Goal: Information Seeking & Learning: Learn about a topic

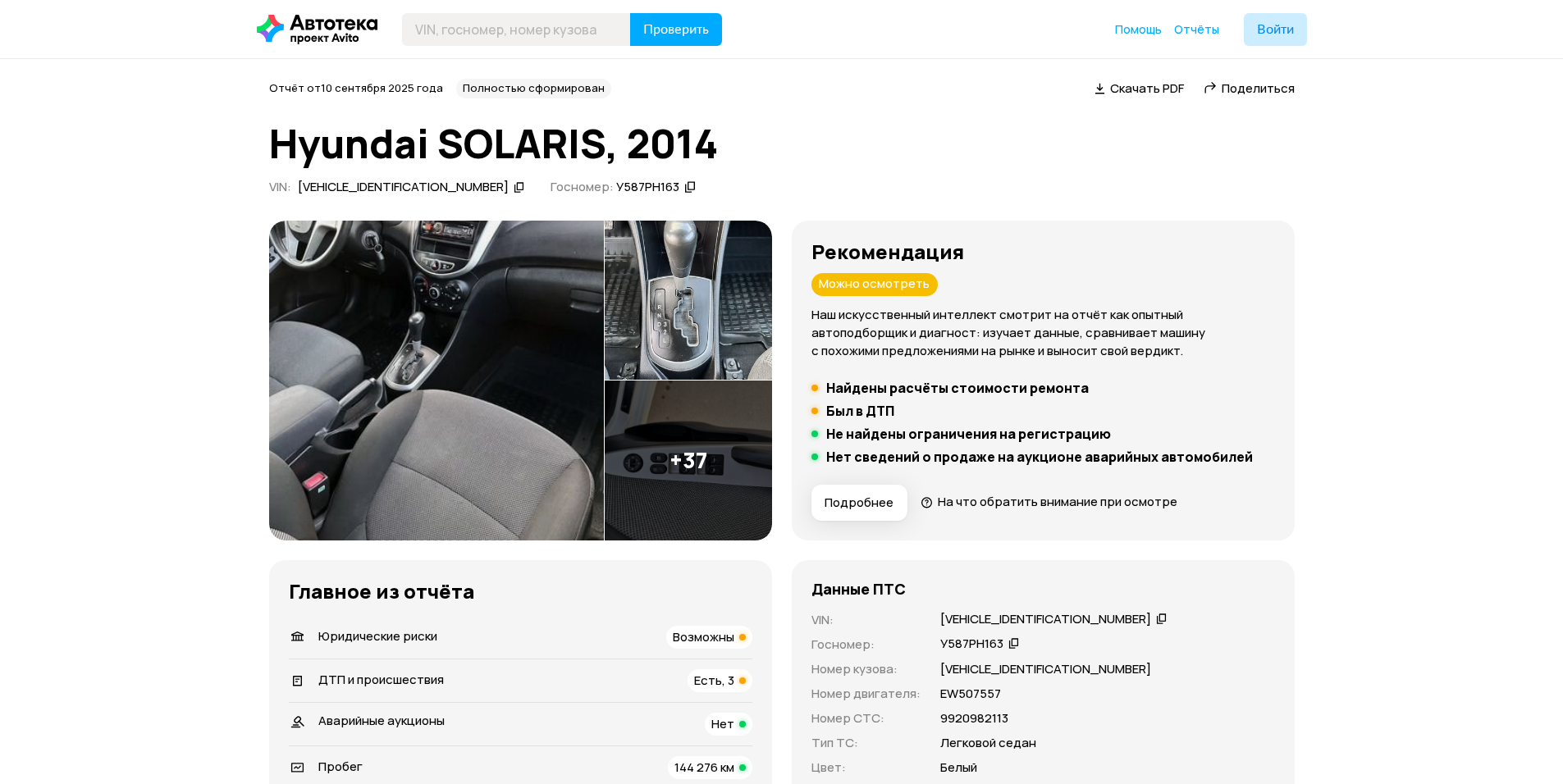
click at [672, 454] on img at bounding box center [688, 460] width 168 height 160
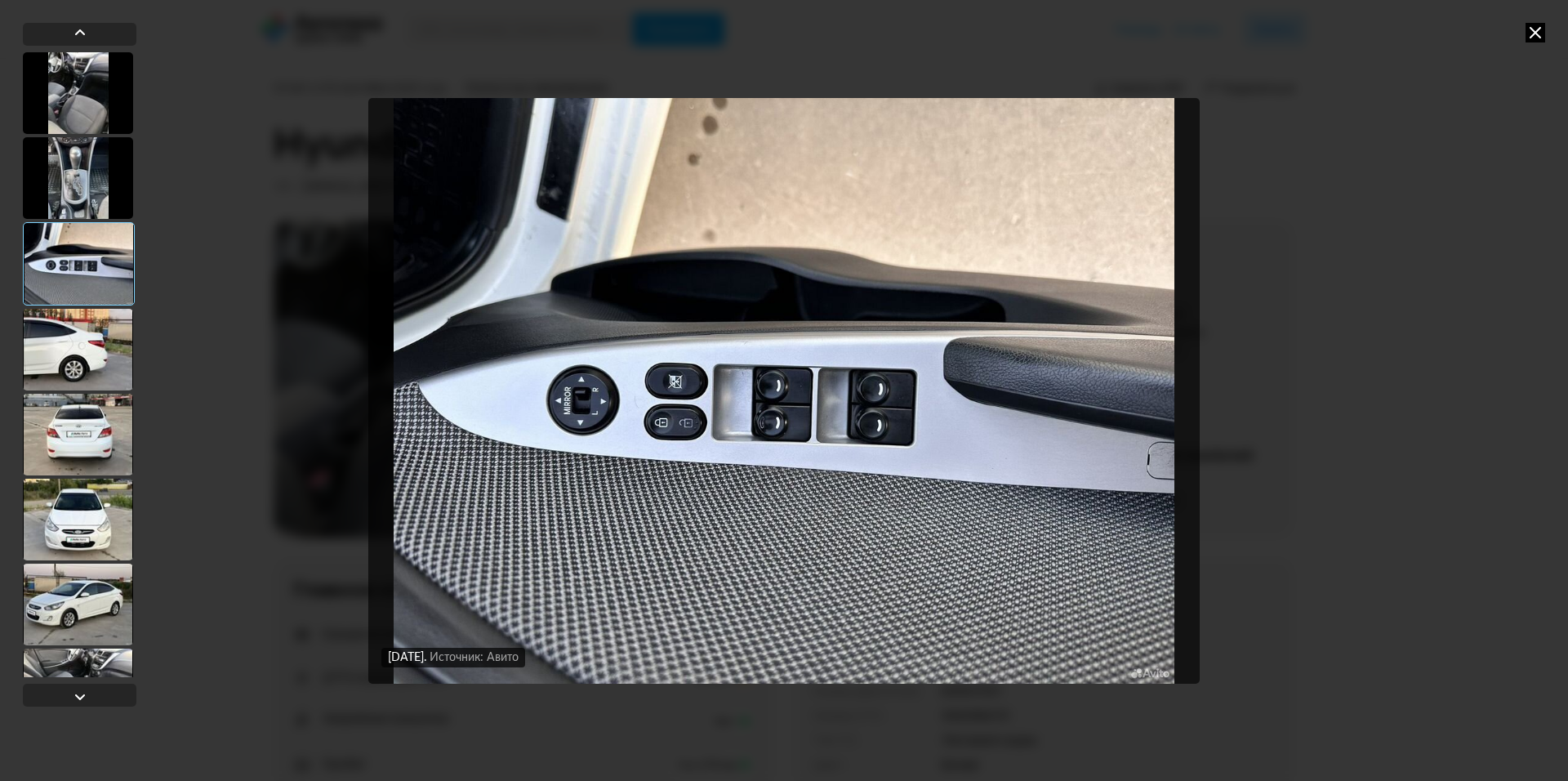
click at [98, 186] on div at bounding box center [77, 179] width 110 height 82
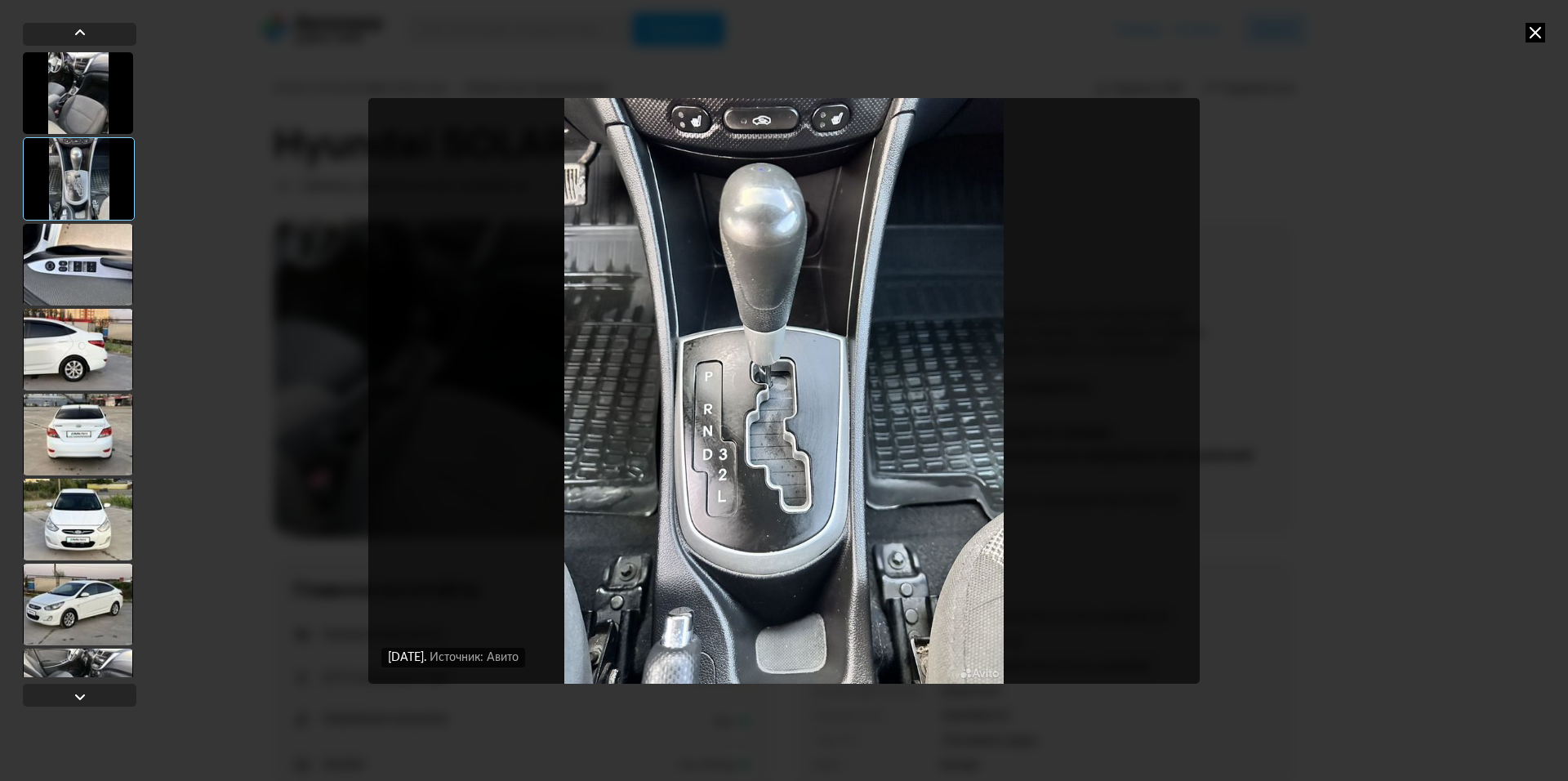
click at [85, 218] on div at bounding box center [78, 179] width 112 height 83
click at [82, 238] on div at bounding box center [77, 265] width 110 height 82
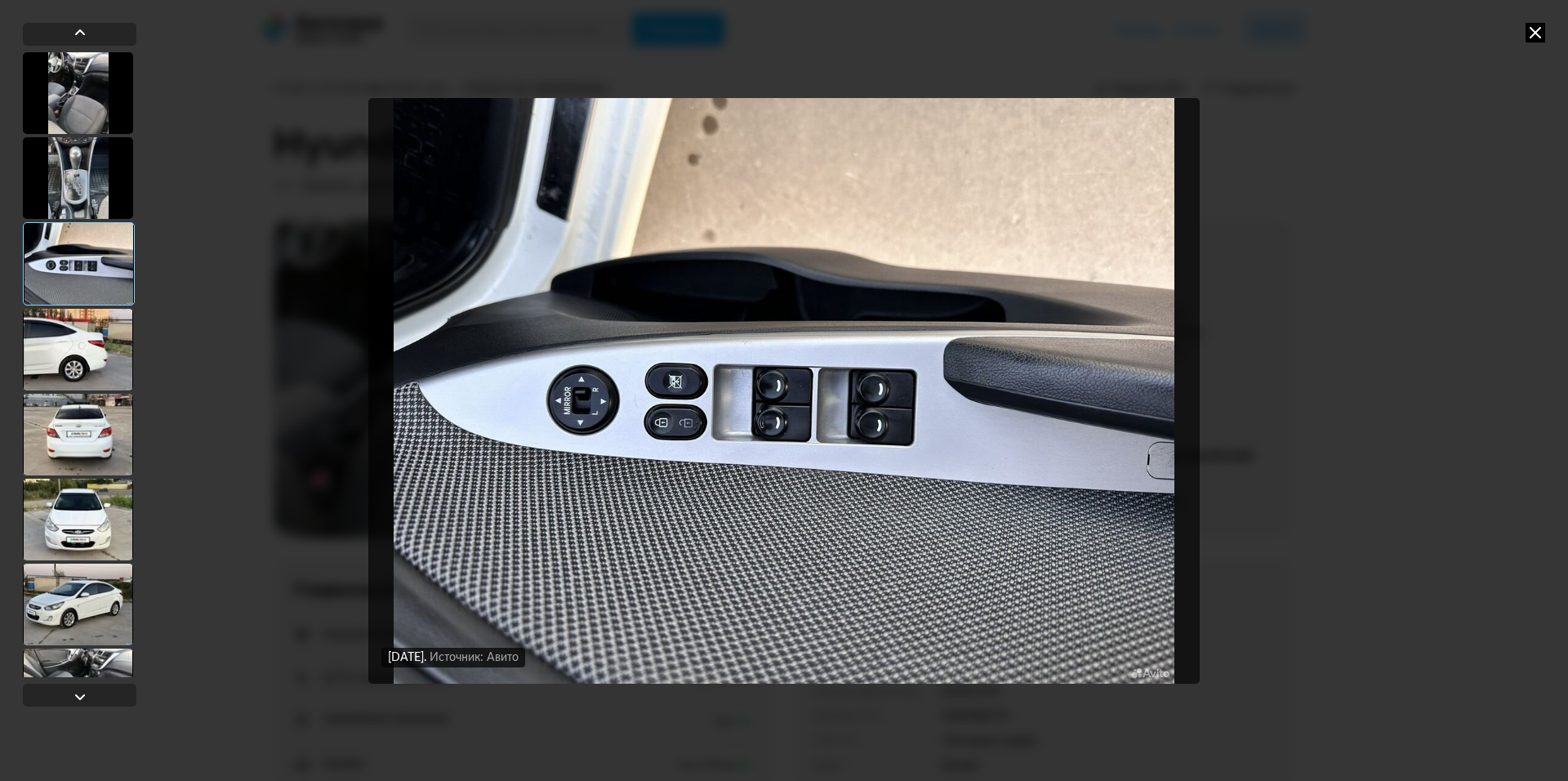
click at [72, 308] on div at bounding box center [79, 365] width 113 height 625
click at [92, 356] on div at bounding box center [77, 349] width 110 height 82
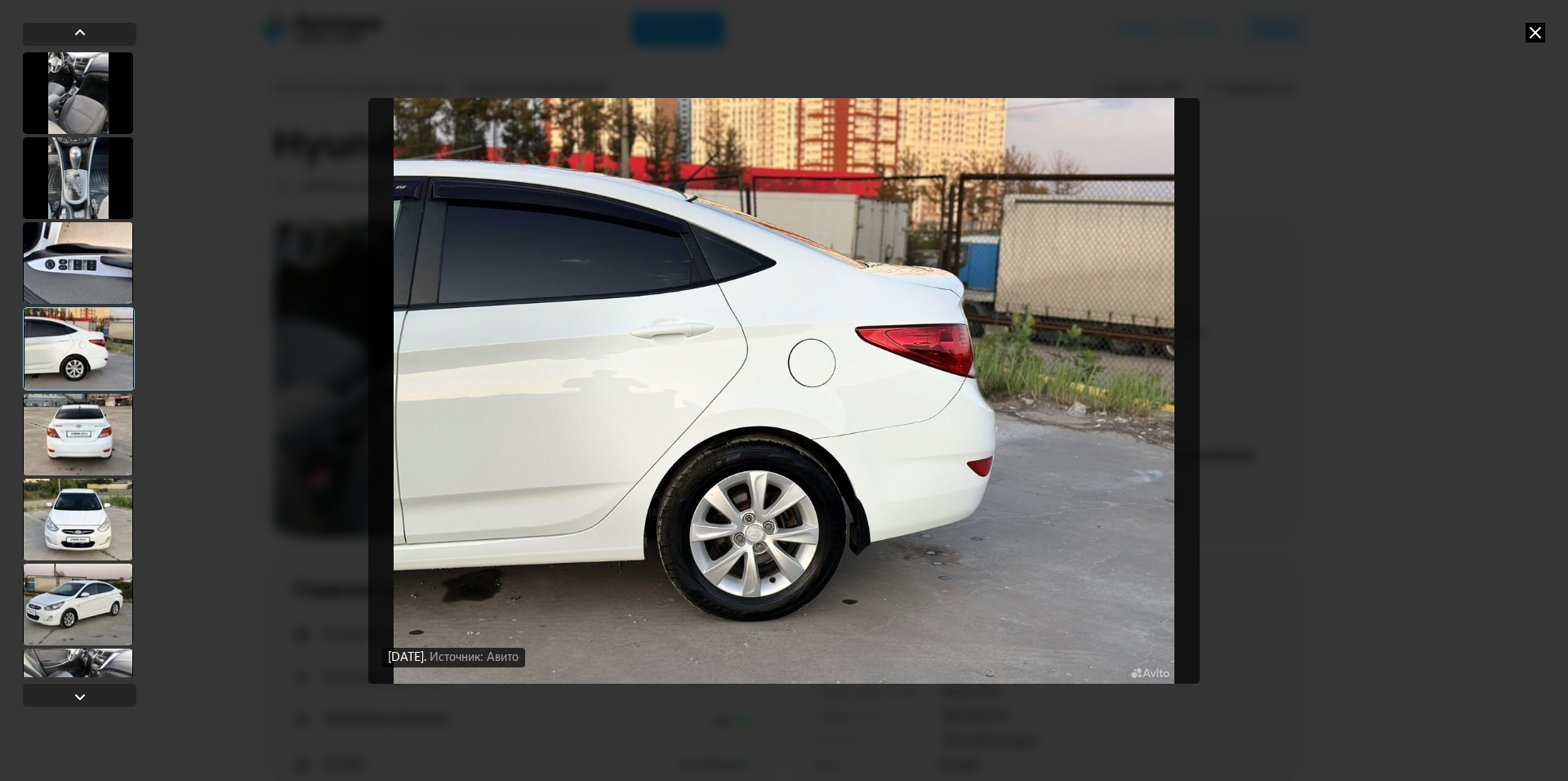
click at [73, 272] on div at bounding box center [77, 264] width 110 height 82
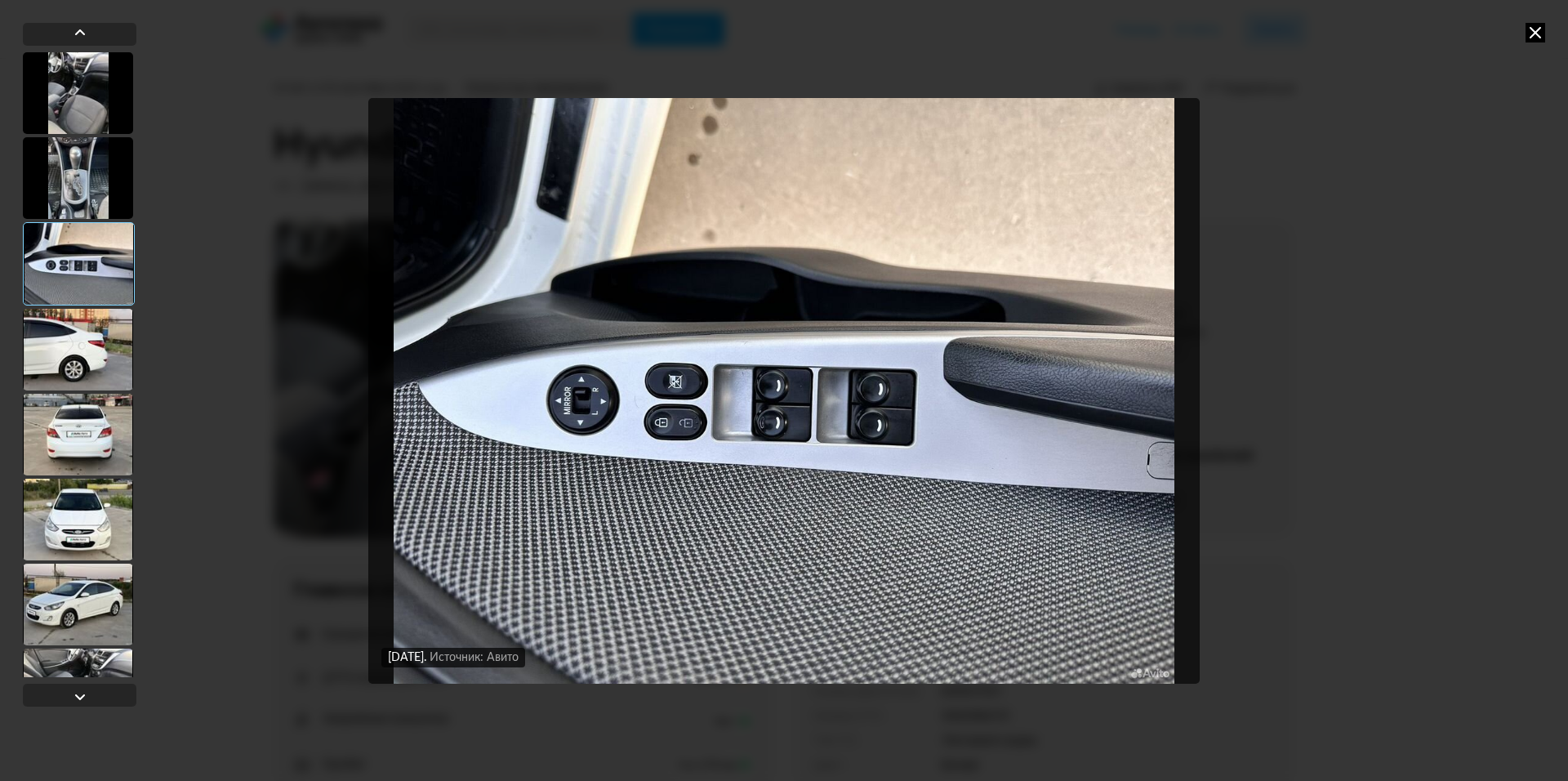
click at [94, 418] on div at bounding box center [77, 434] width 110 height 82
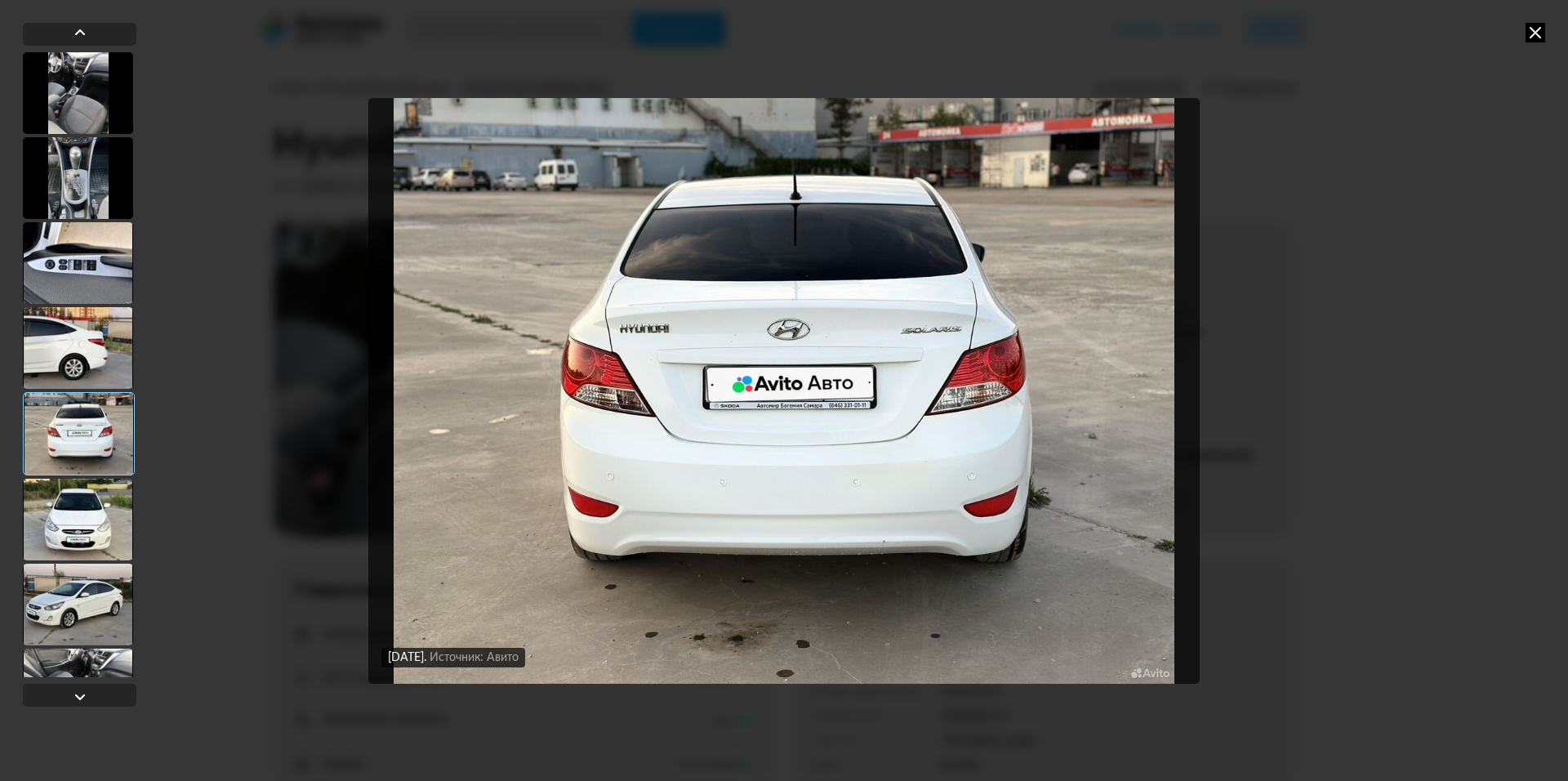
click at [88, 511] on div at bounding box center [77, 519] width 110 height 82
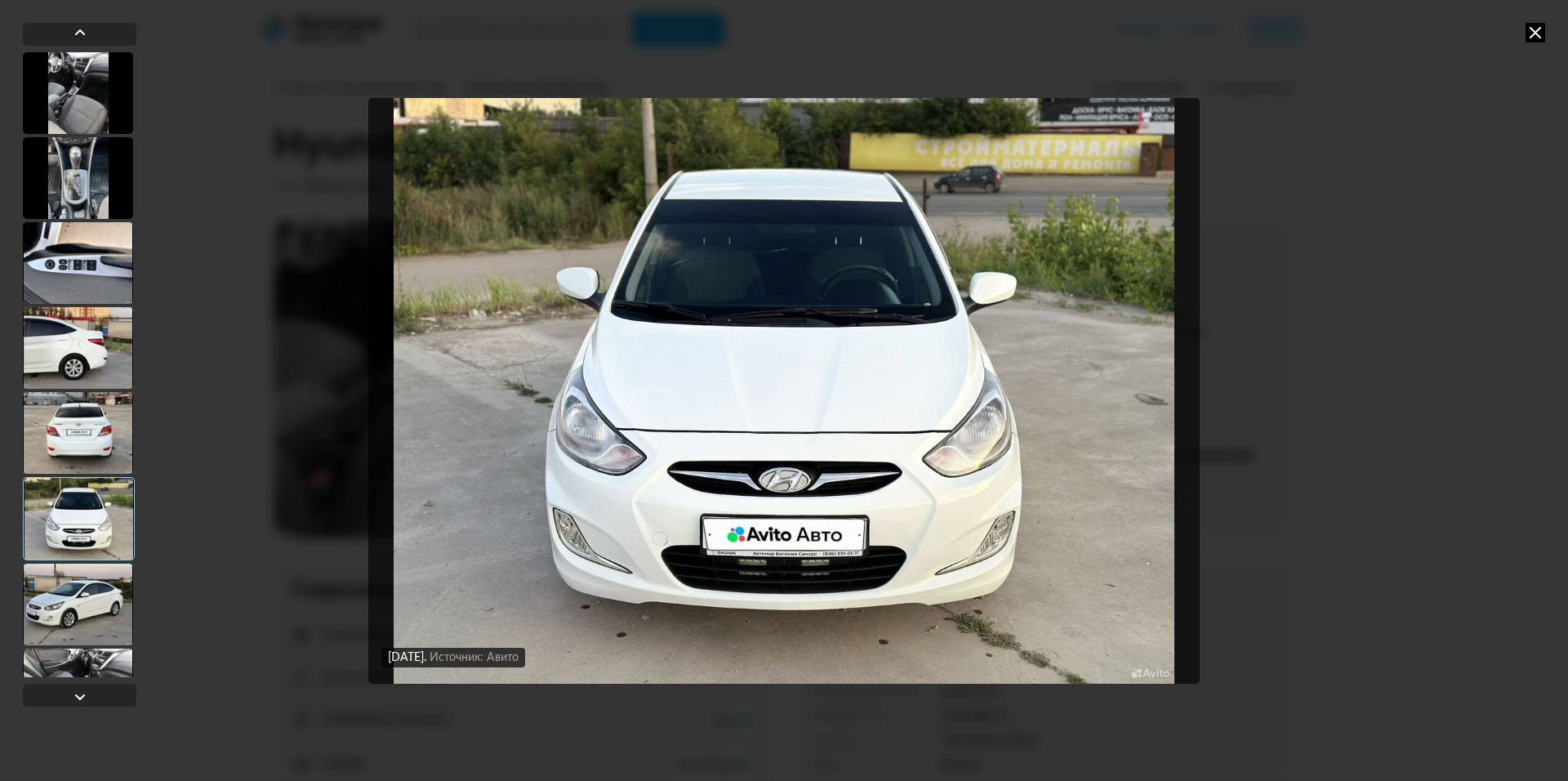
click at [91, 617] on div at bounding box center [77, 604] width 110 height 82
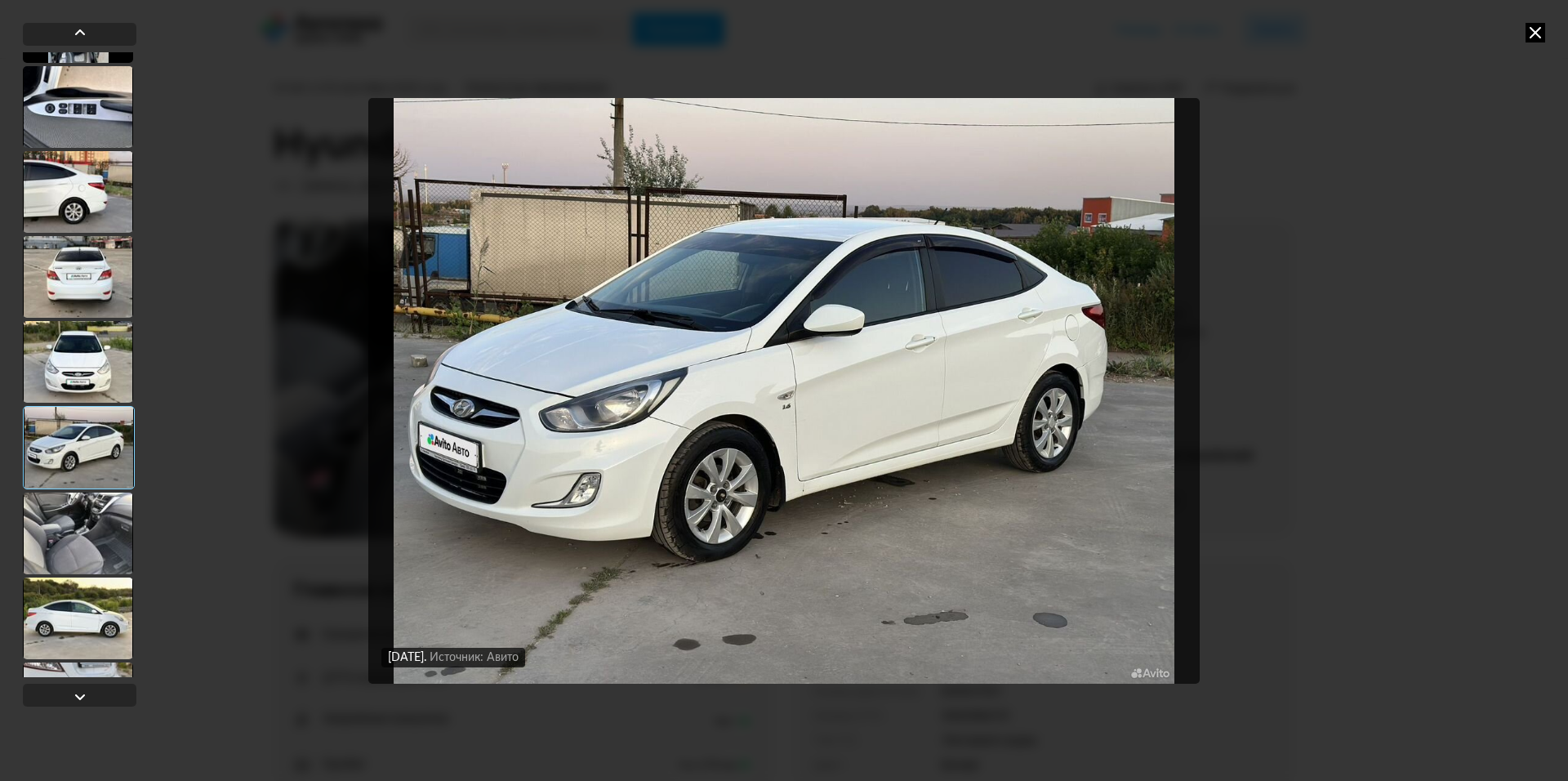
scroll to position [163, 0]
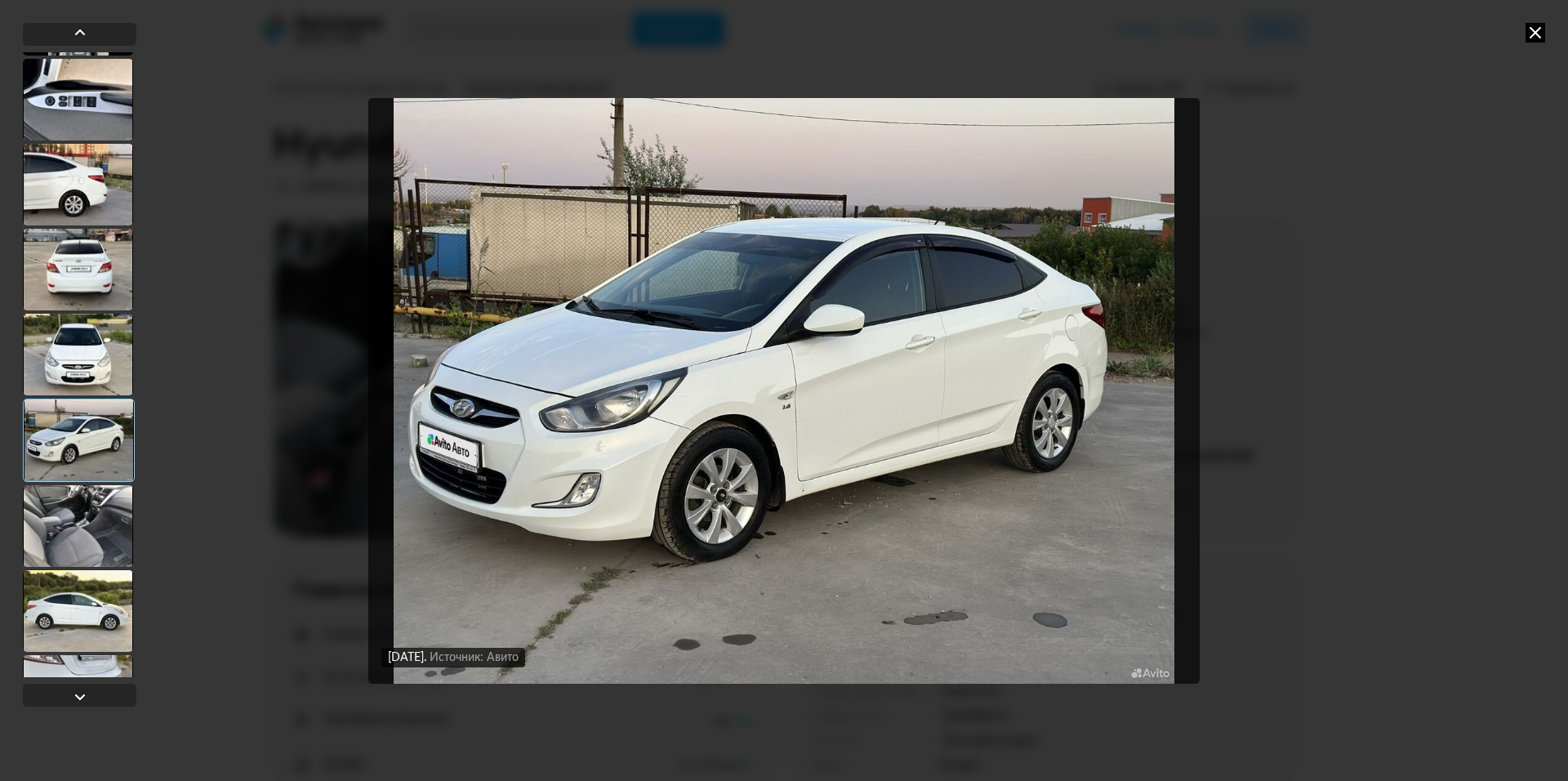
click at [90, 520] on div at bounding box center [77, 526] width 110 height 82
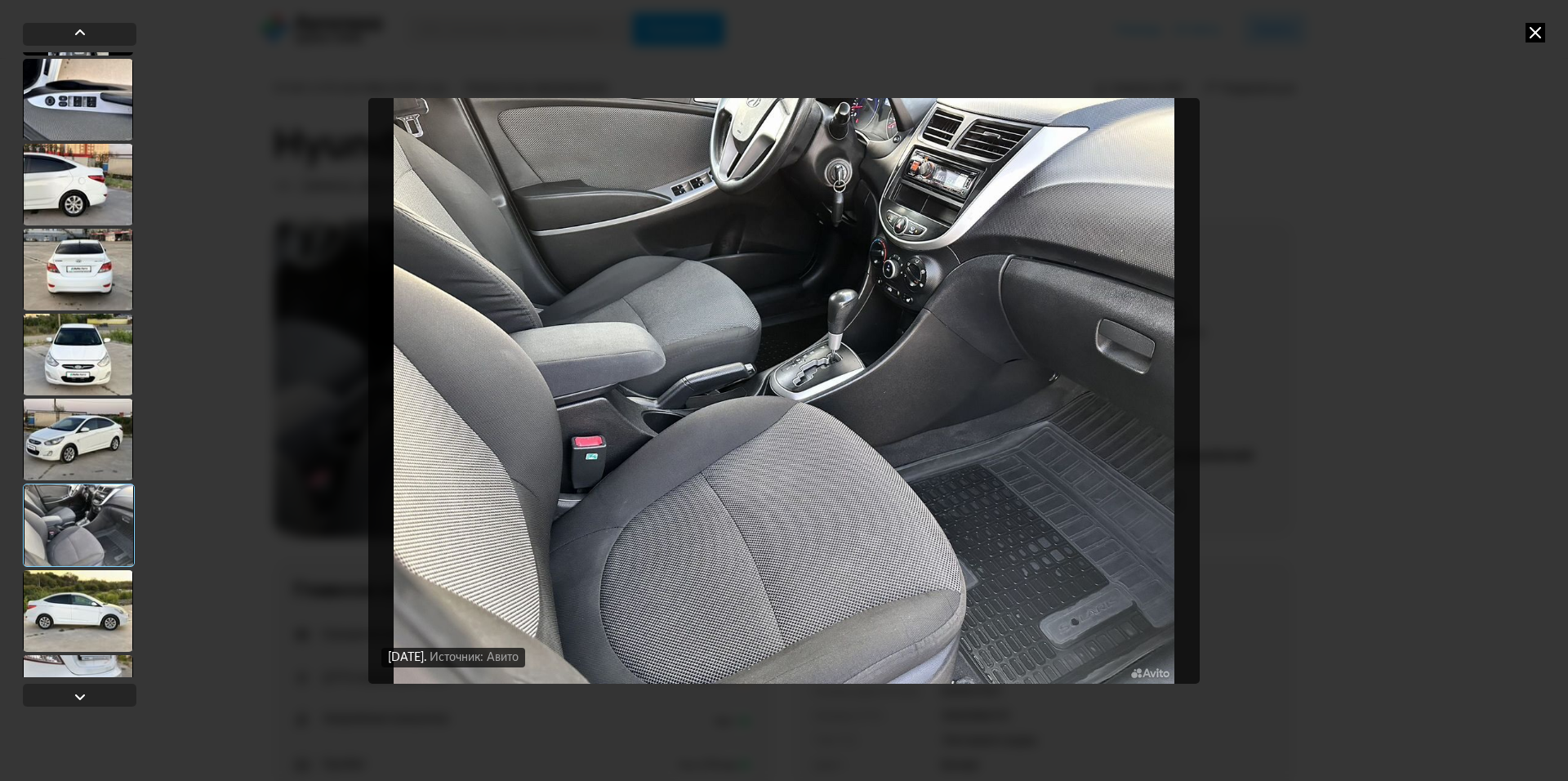
scroll to position [327, 0]
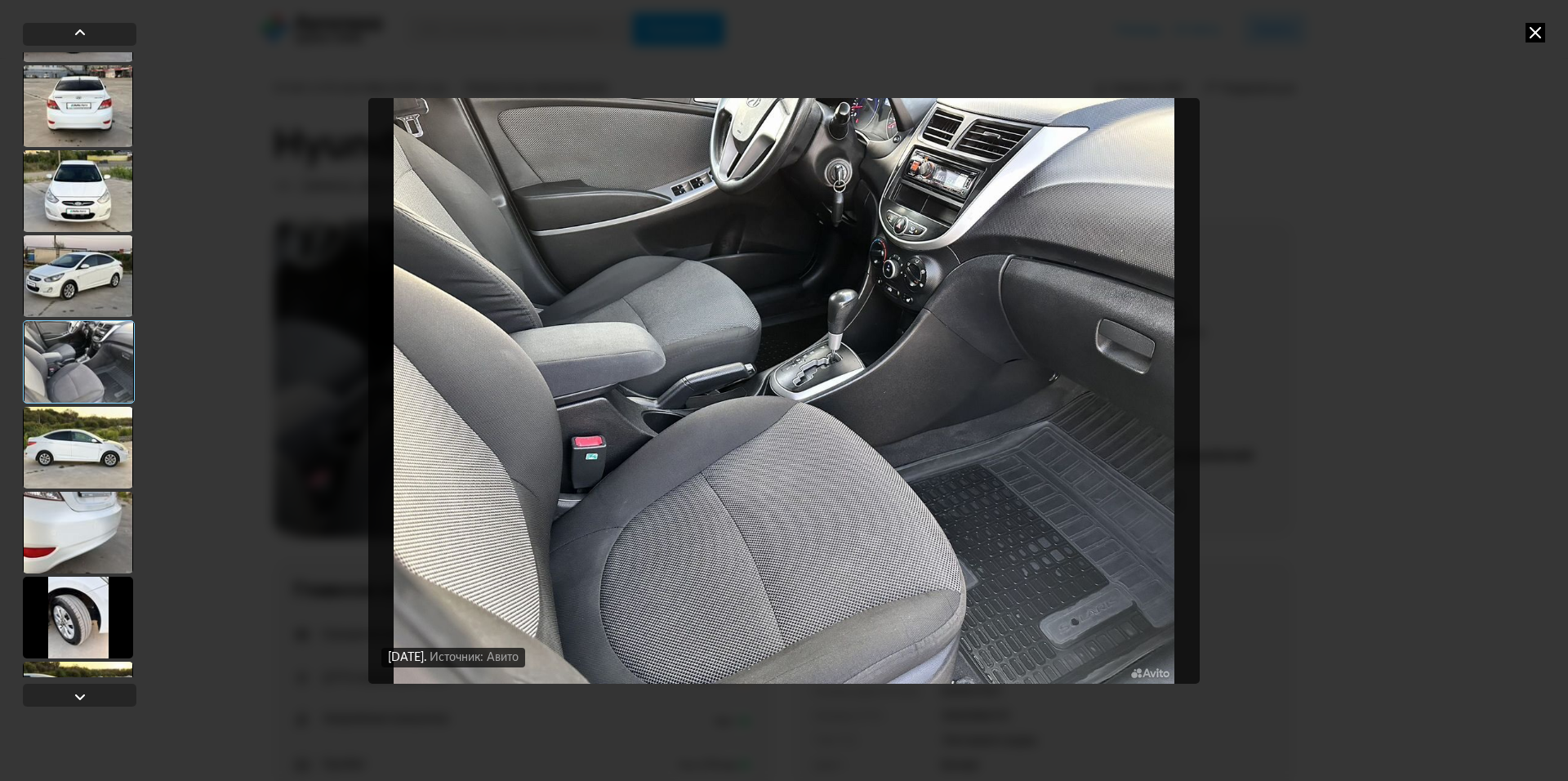
click at [83, 445] on div at bounding box center [77, 448] width 110 height 82
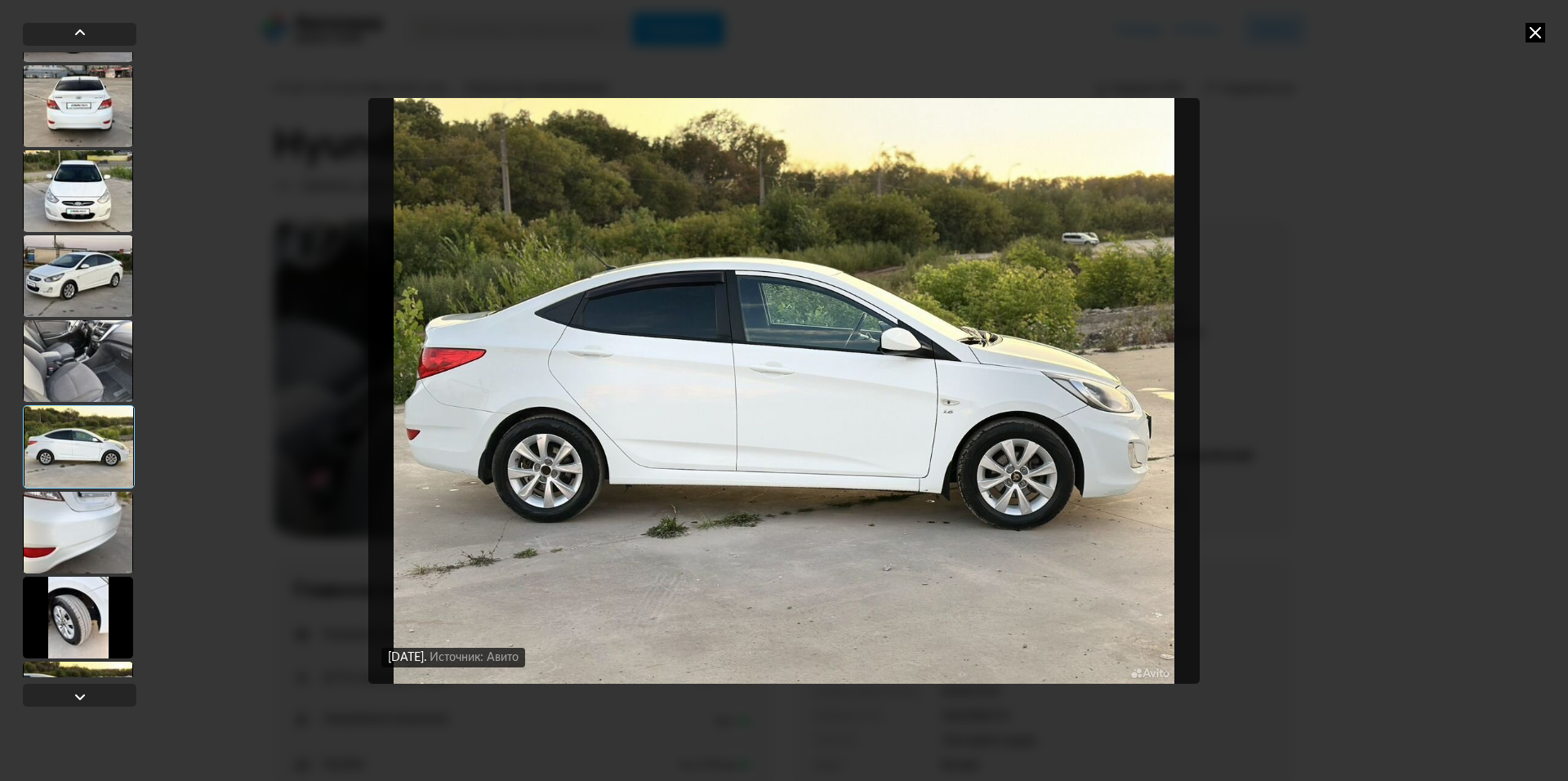
click at [78, 529] on div at bounding box center [77, 533] width 110 height 82
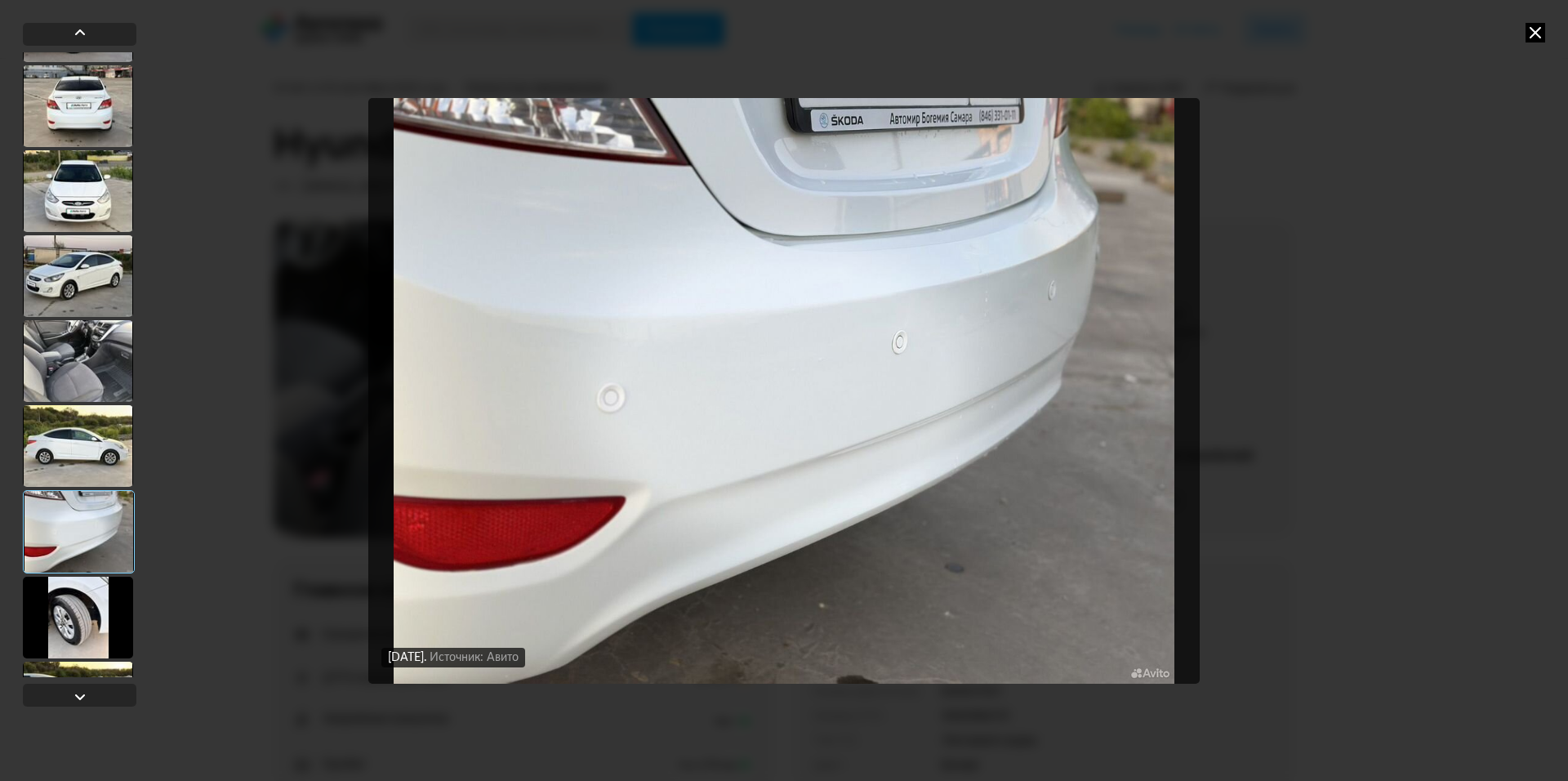
click at [77, 471] on div at bounding box center [77, 446] width 110 height 82
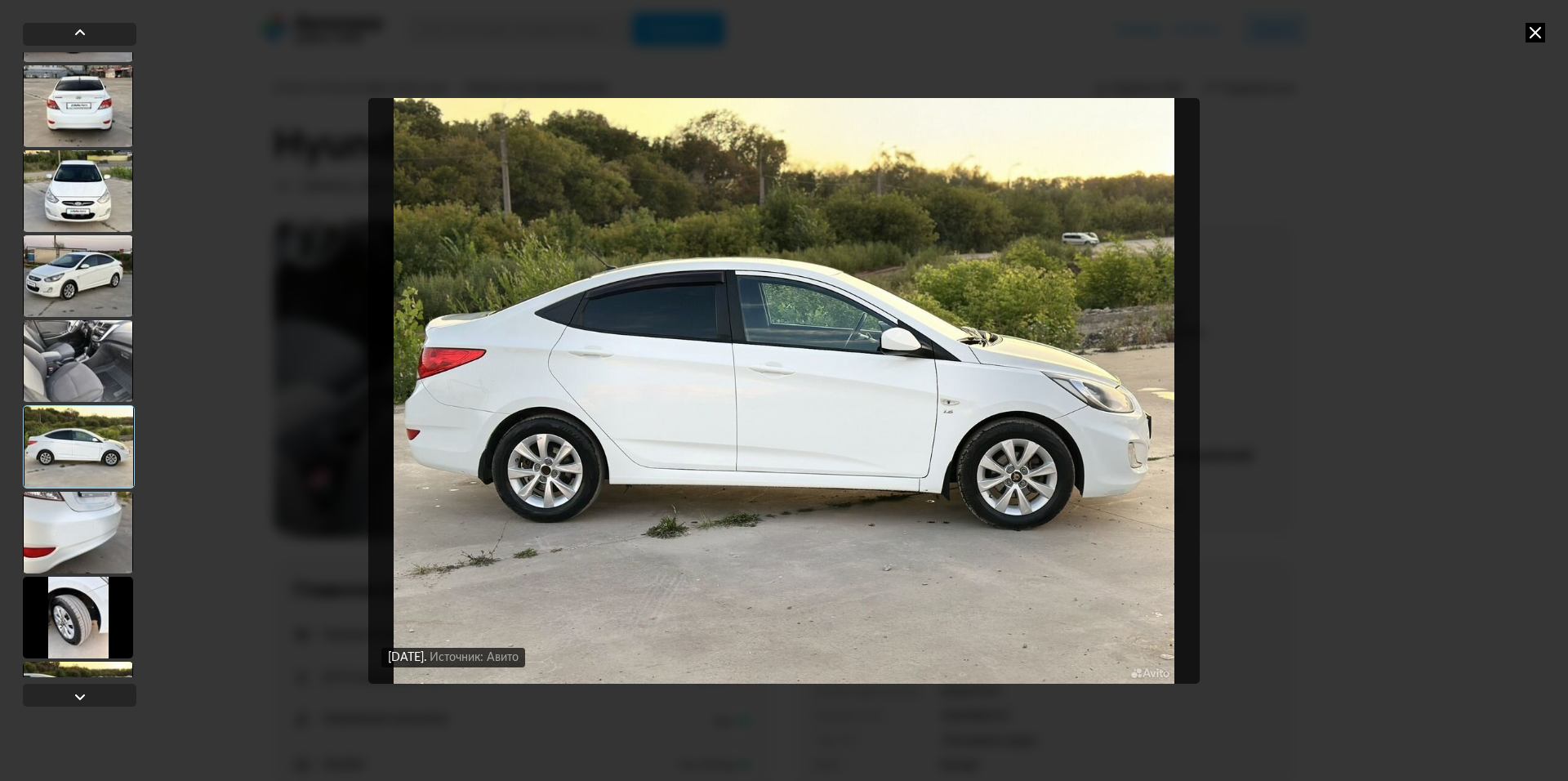
click at [84, 627] on div at bounding box center [77, 618] width 110 height 82
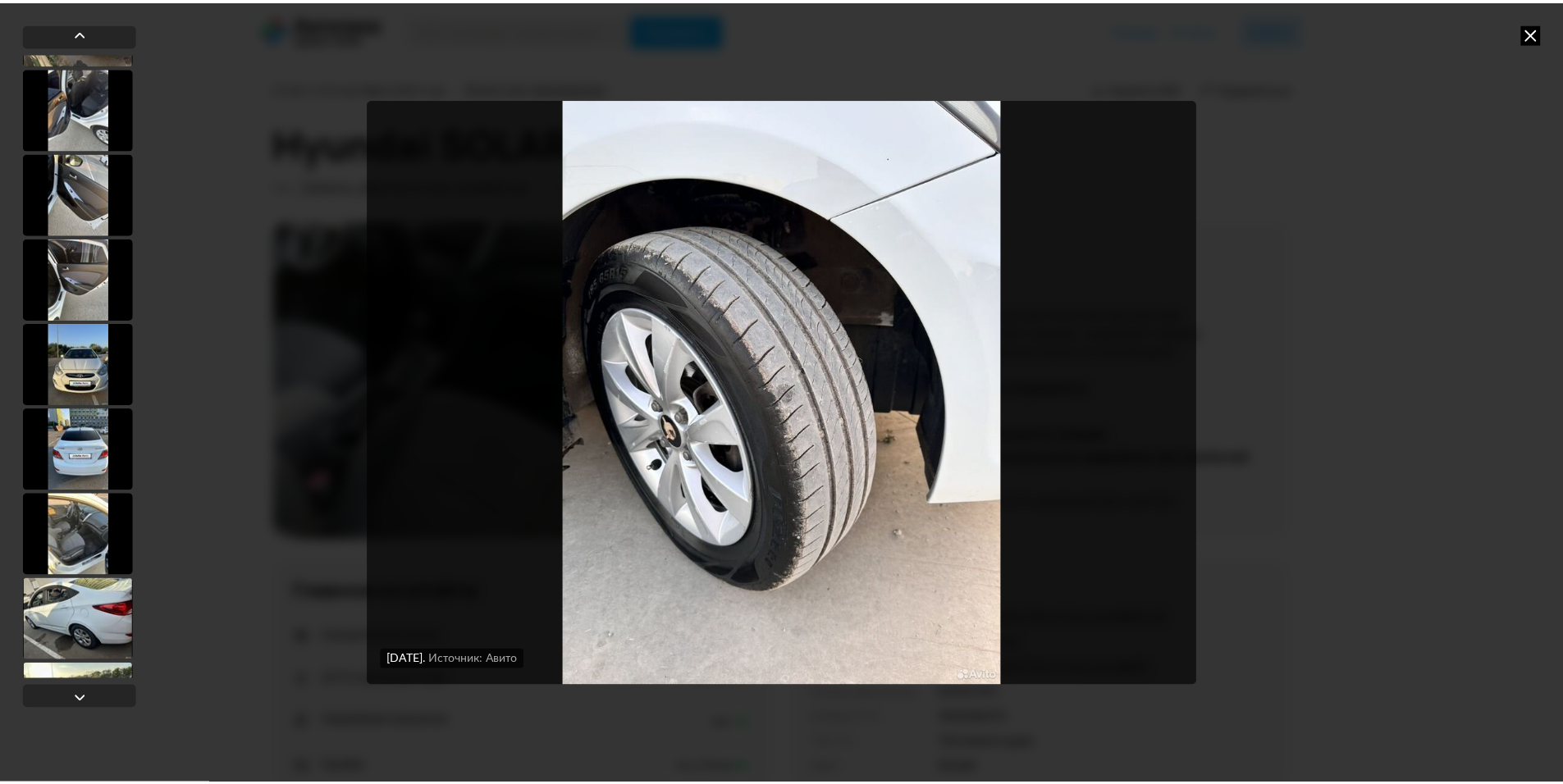
scroll to position [2785, 0]
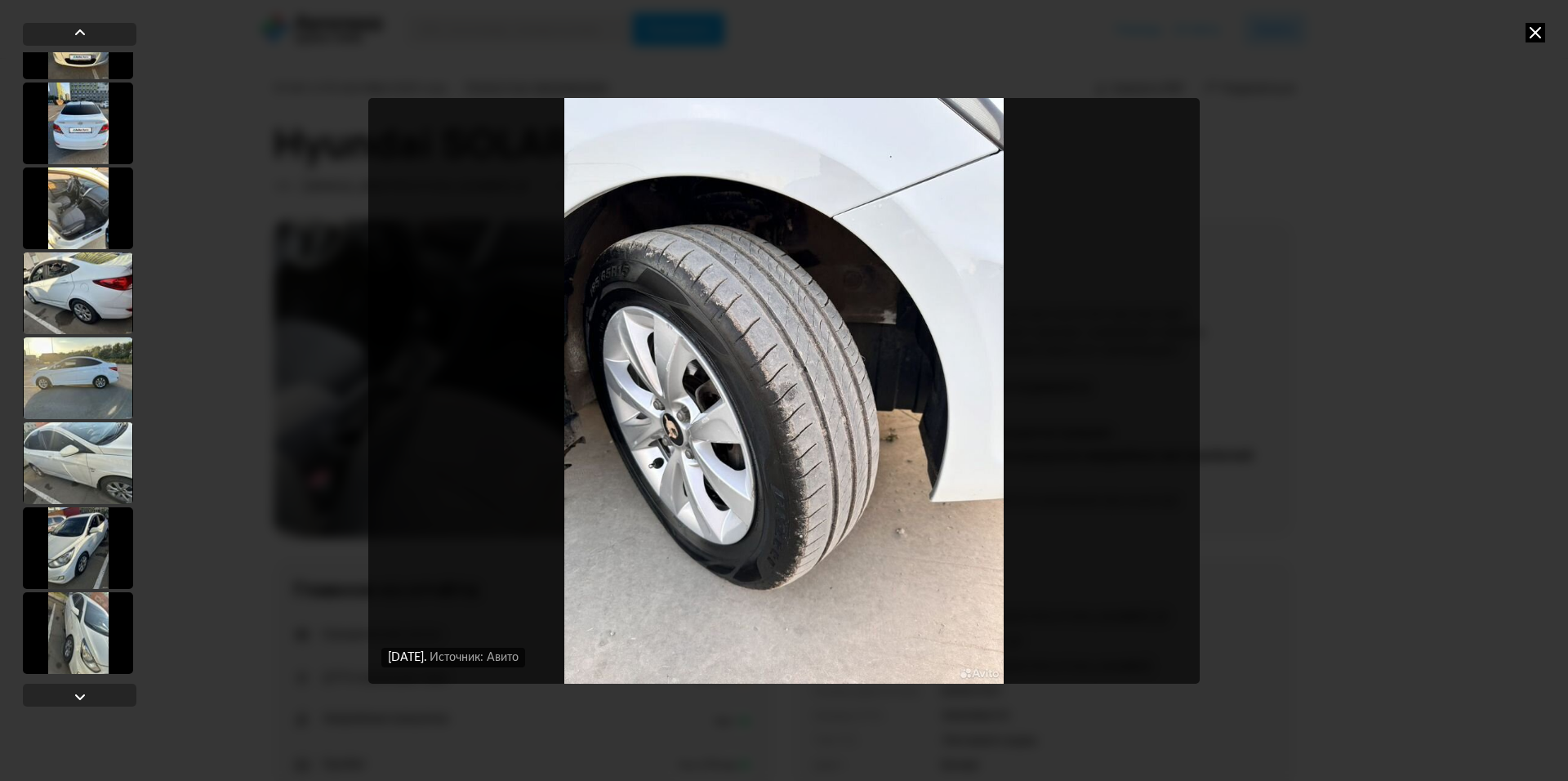
click at [1536, 42] on icon at bounding box center [1536, 32] width 20 height 20
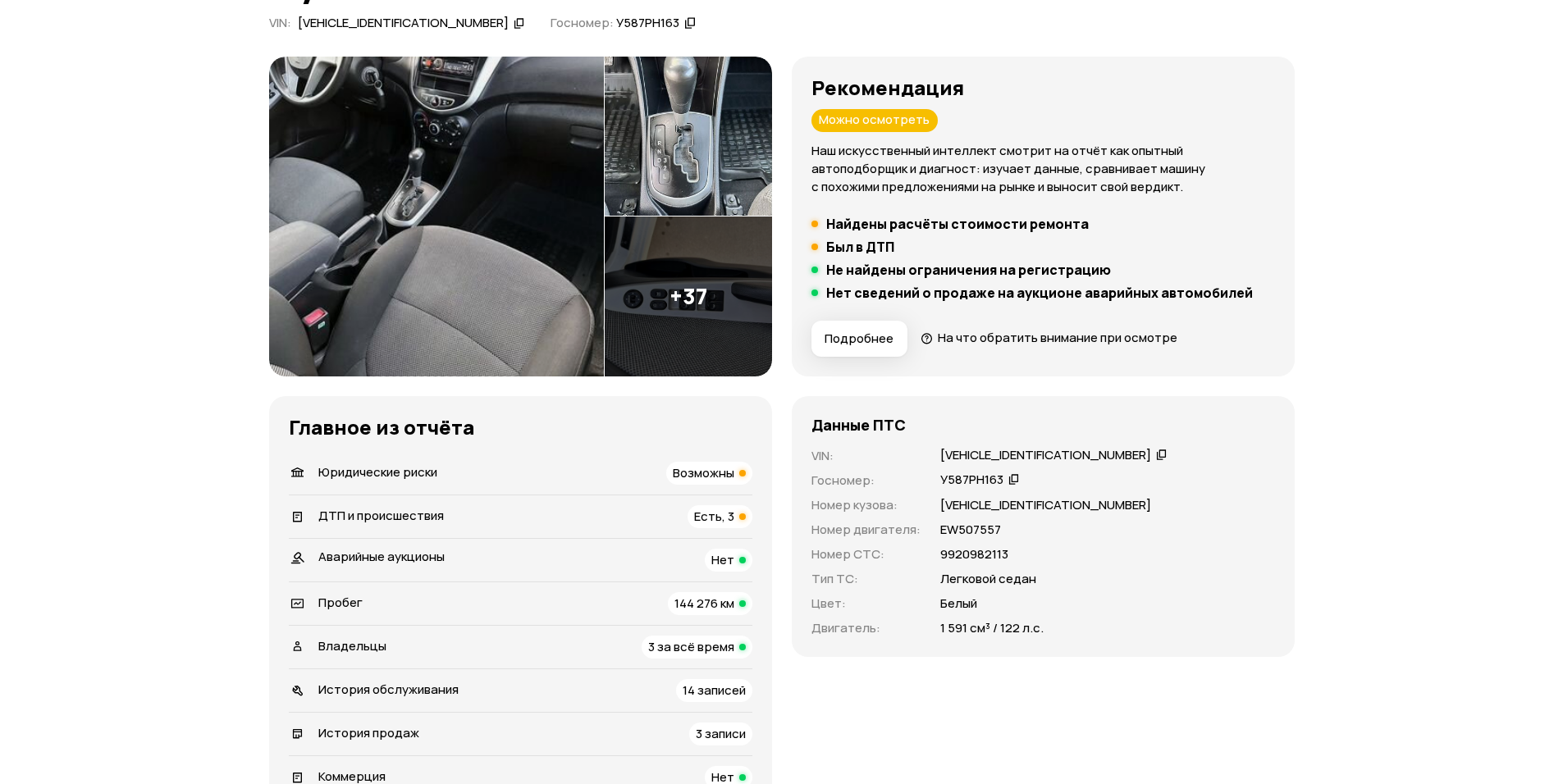
click at [715, 512] on span "Есть, 3" at bounding box center [714, 516] width 40 height 18
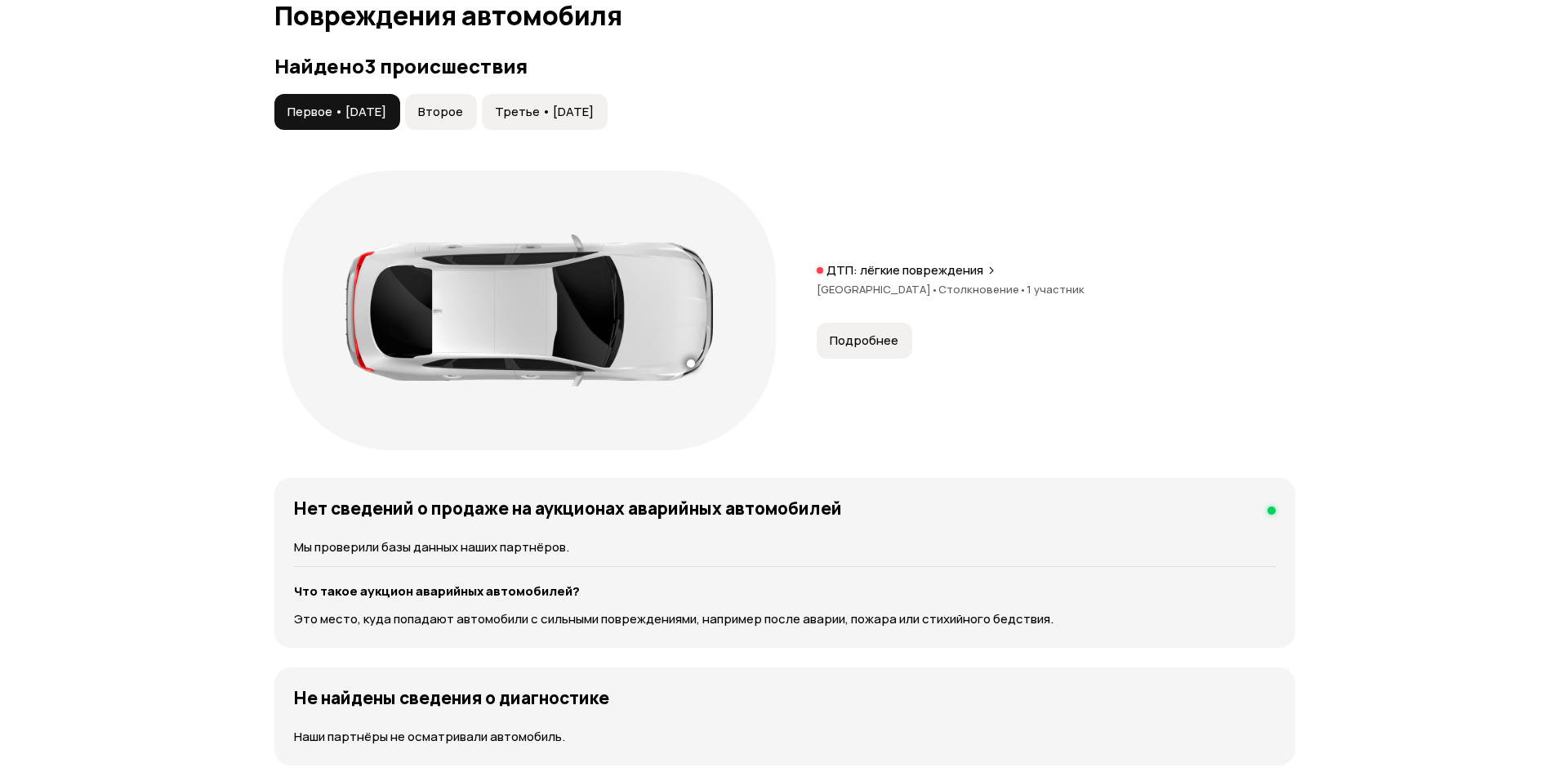
scroll to position [1763, 0]
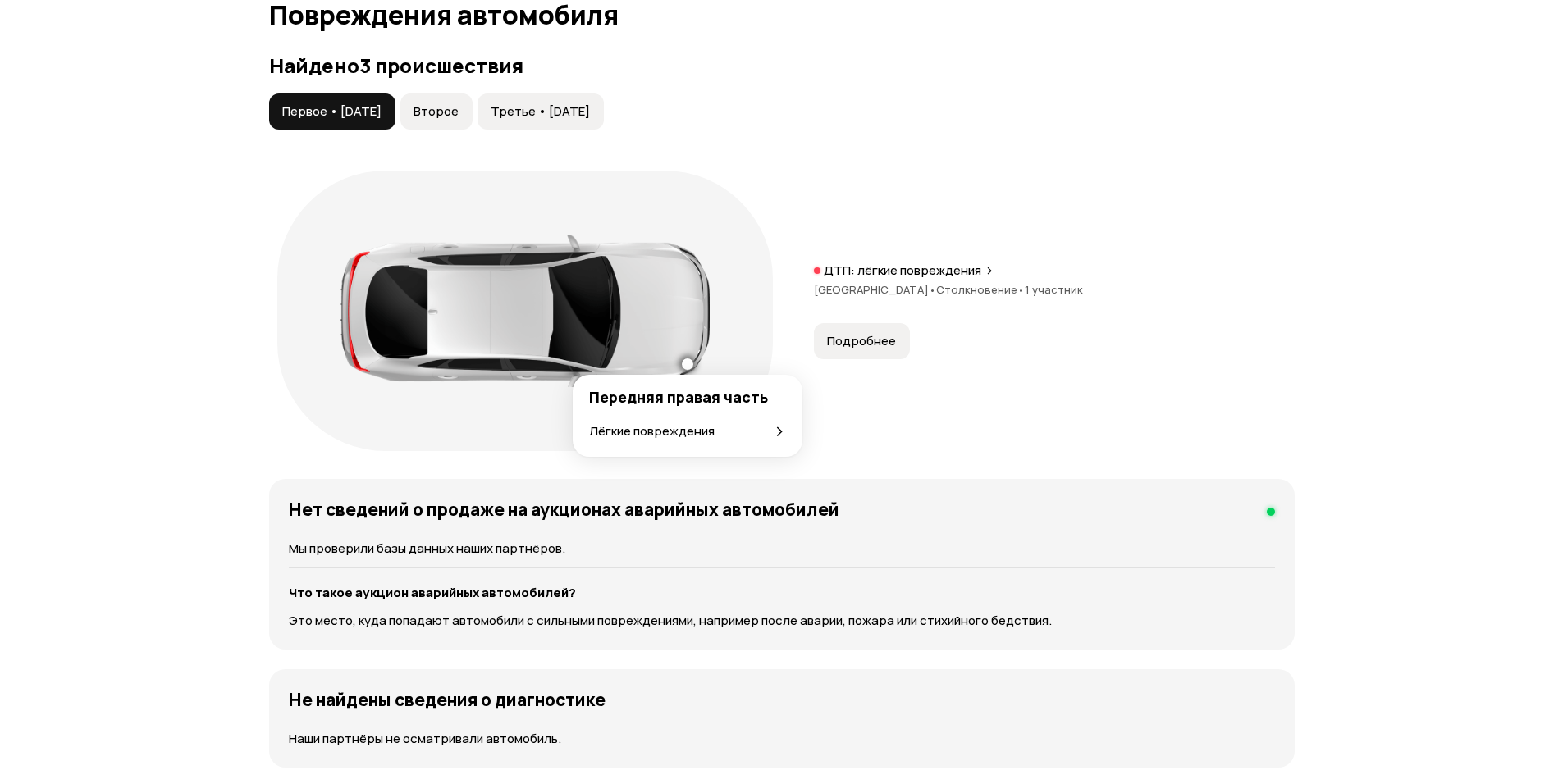
click at [785, 434] on icon at bounding box center [779, 430] width 13 height 13
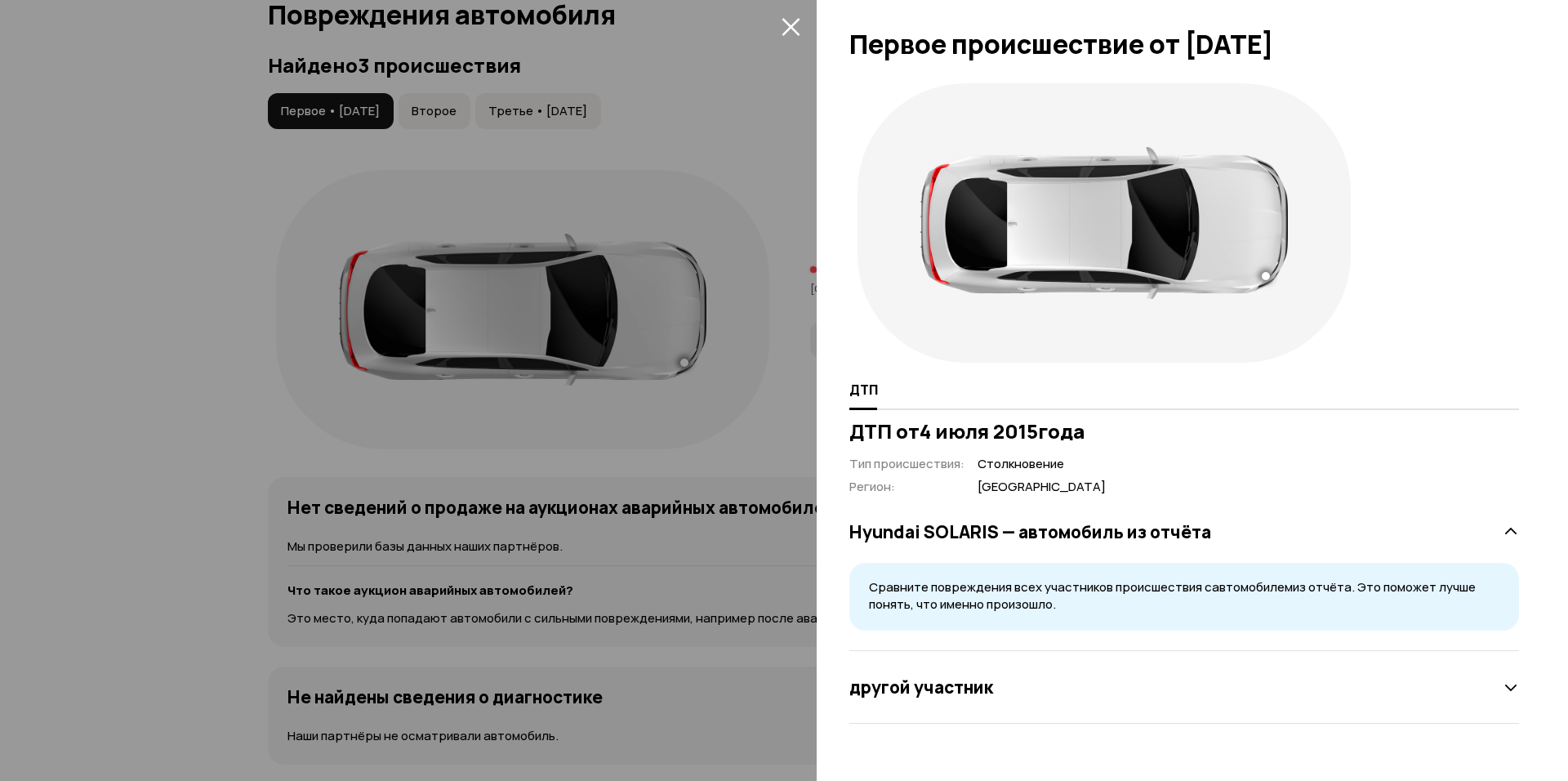
click at [1501, 687] on div "другой участник" at bounding box center [1184, 686] width 670 height 32
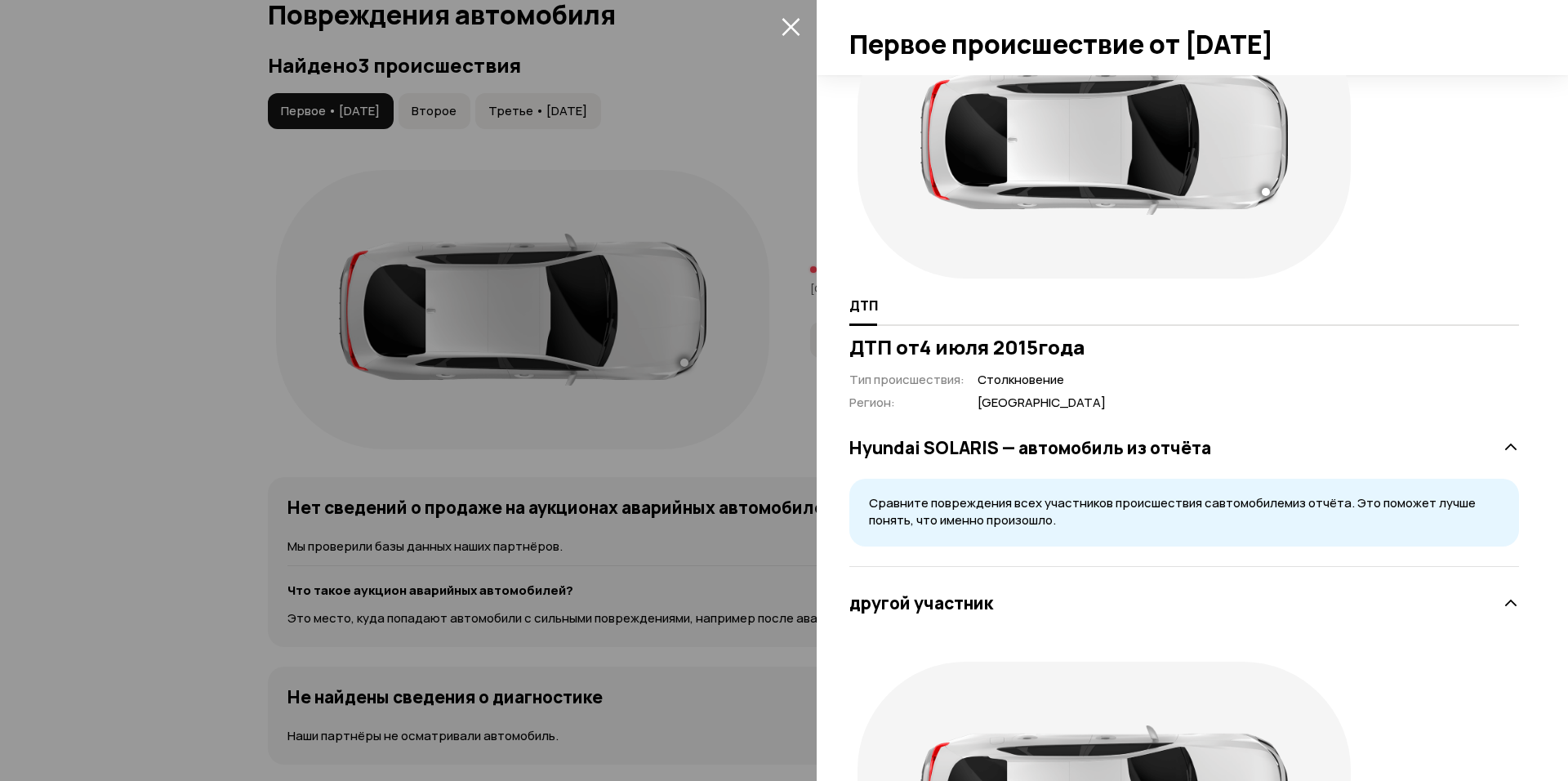
scroll to position [310, 0]
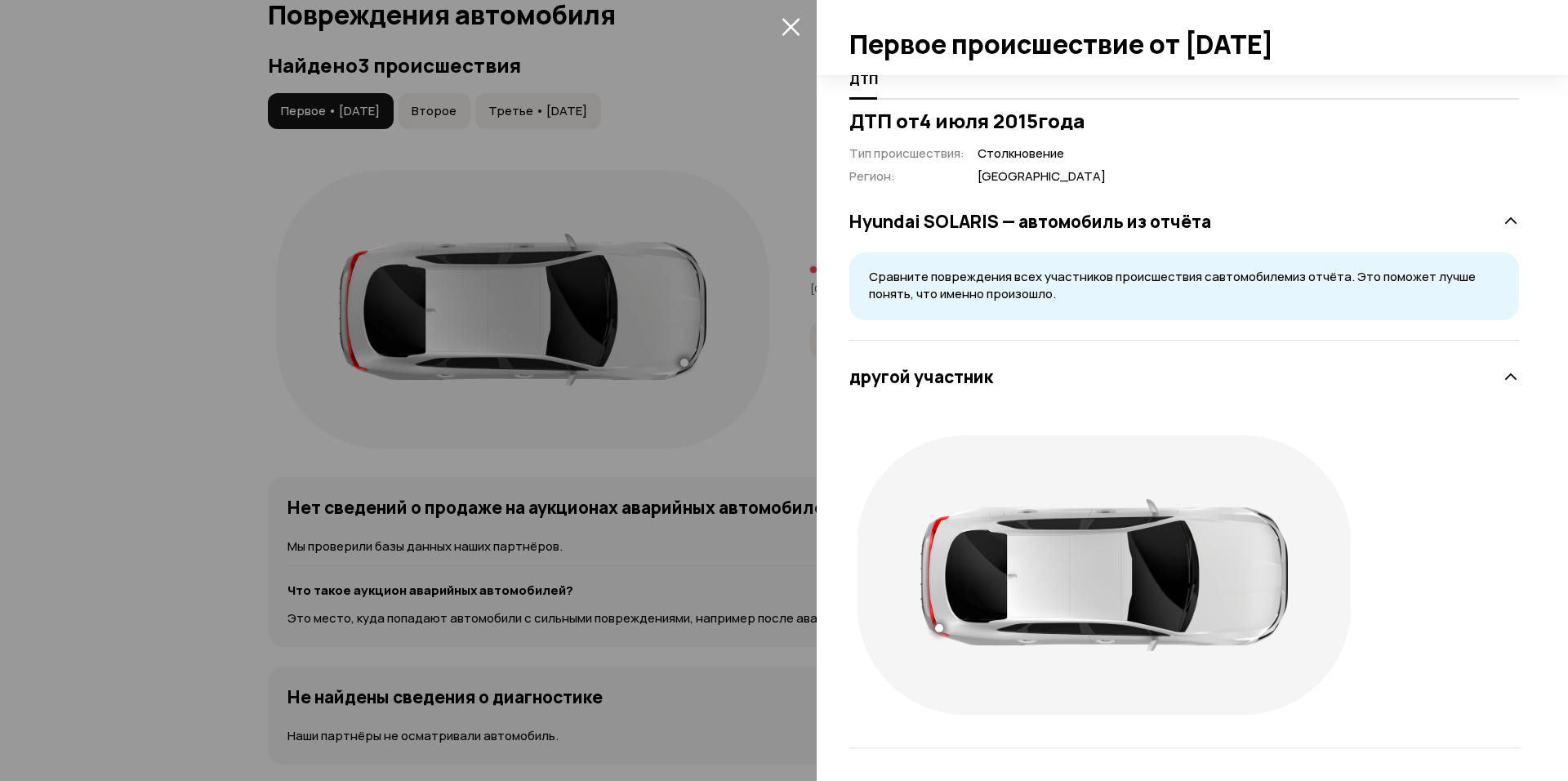
click at [1503, 373] on icon at bounding box center [1510, 377] width 17 height 17
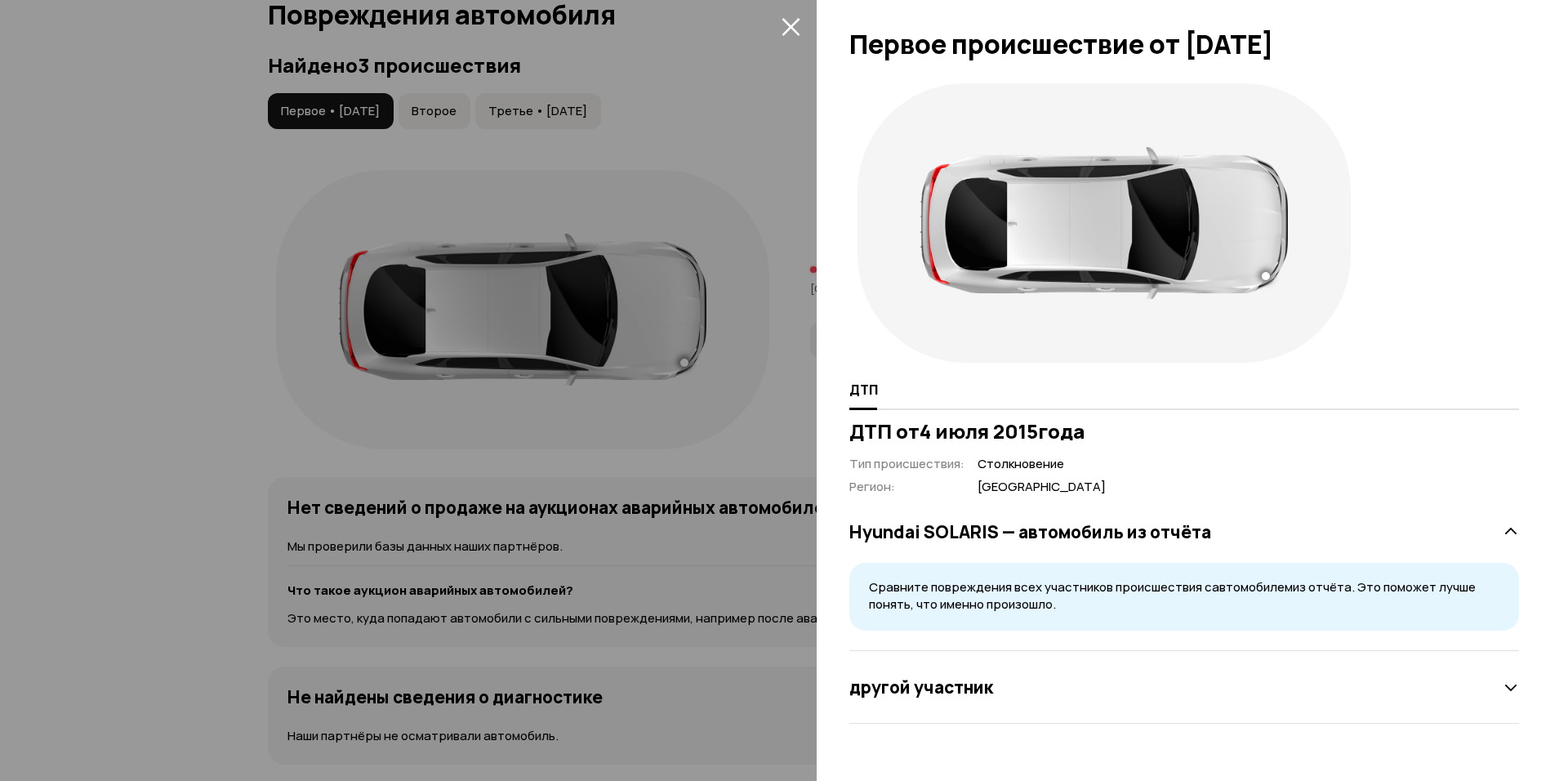
click at [769, 398] on div at bounding box center [784, 390] width 1568 height 781
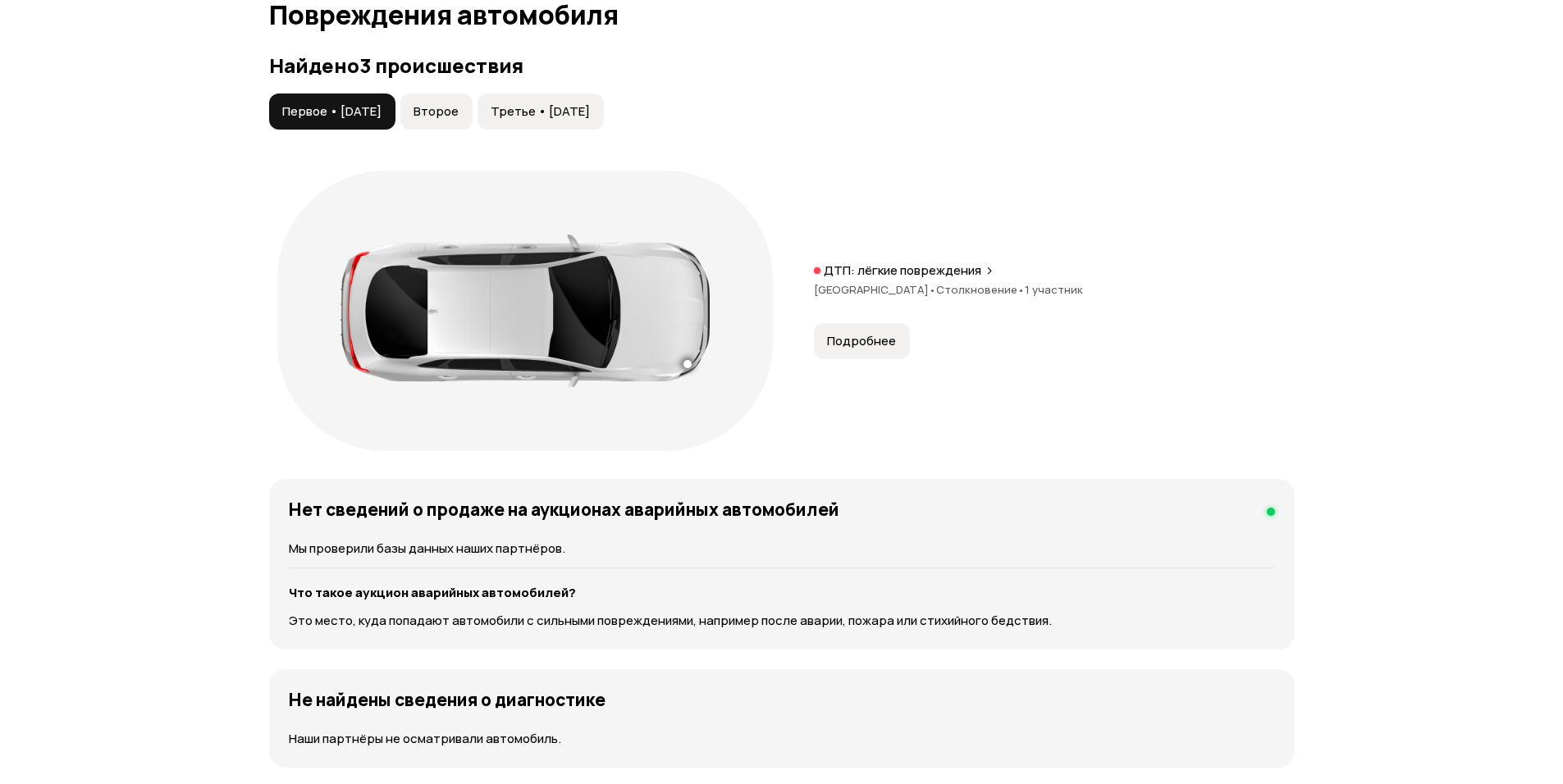
click at [459, 116] on span "Второе" at bounding box center [436, 111] width 45 height 17
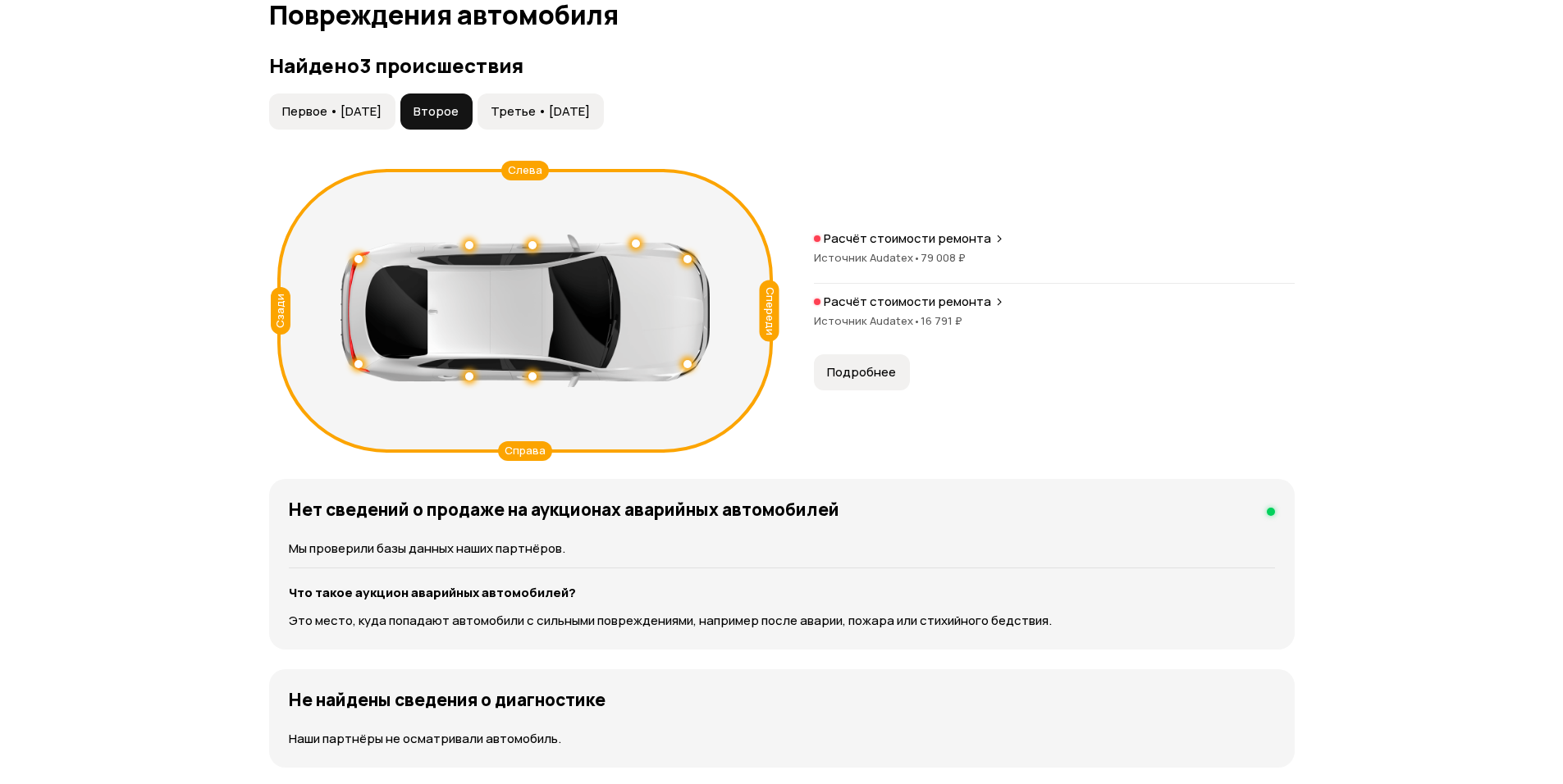
click at [916, 260] on span "•" at bounding box center [917, 257] width 8 height 15
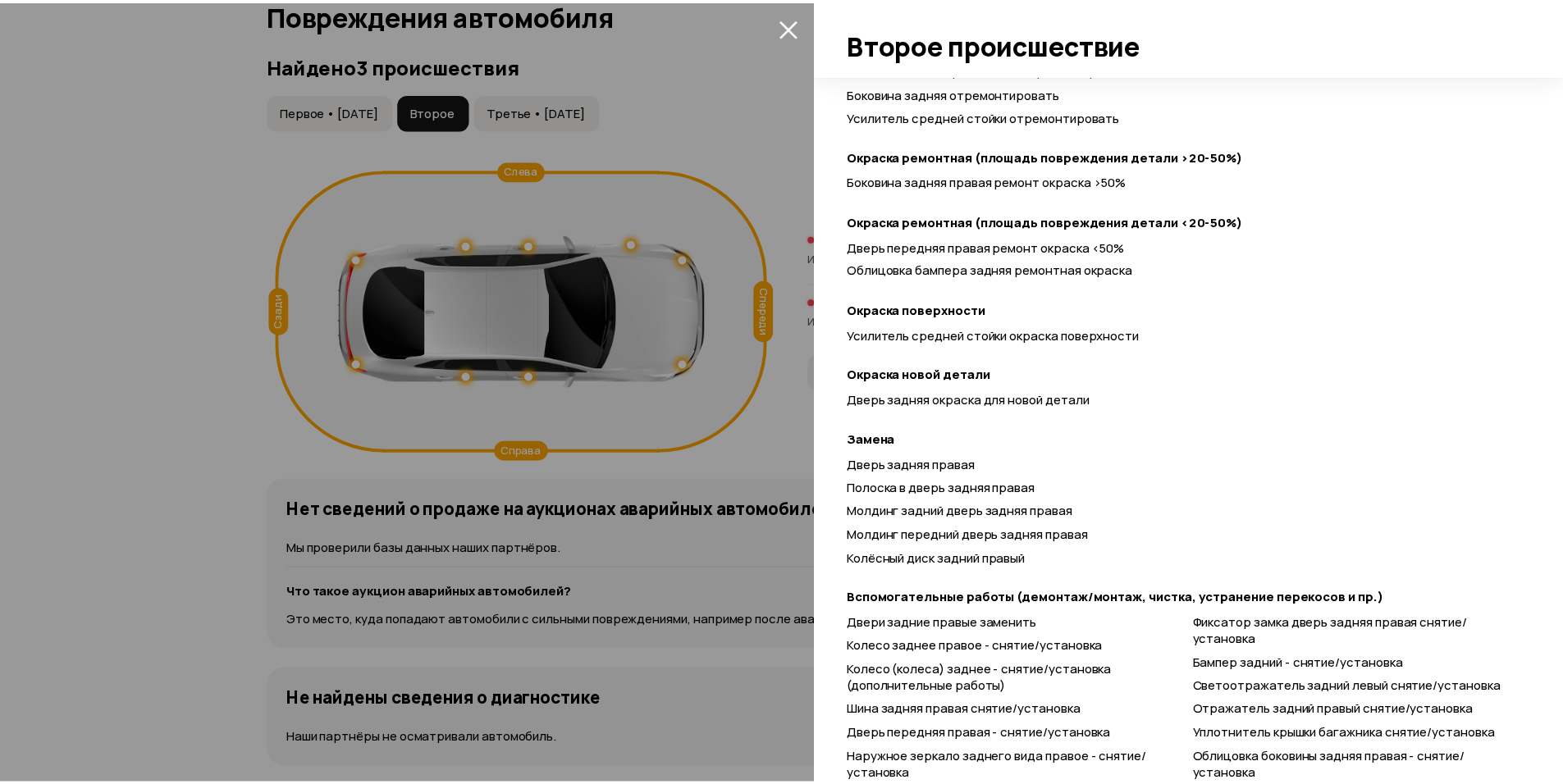
scroll to position [656, 0]
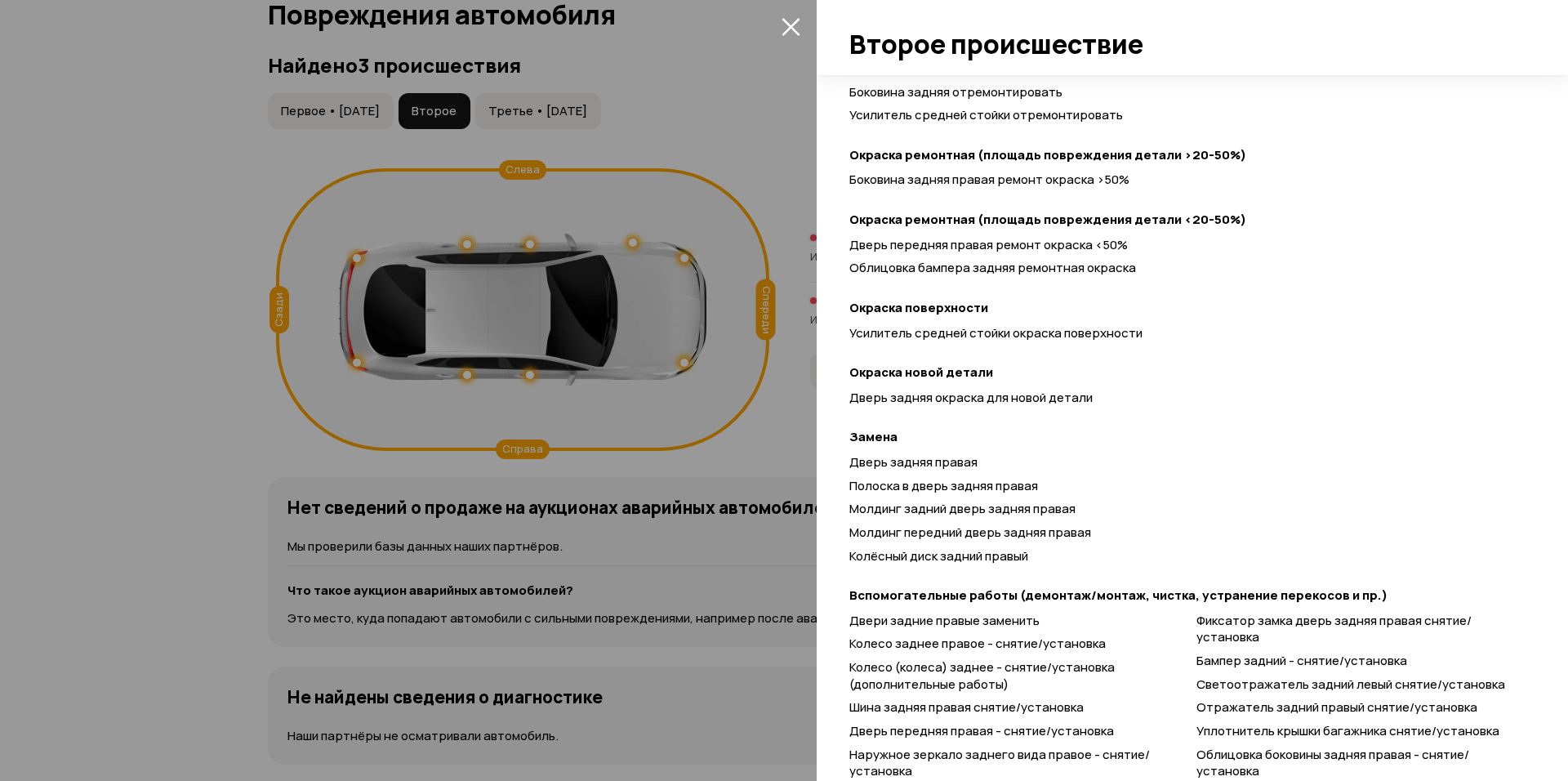
click at [820, 452] on div "Спереди Сзади Слева Справа Расчёт стоимости ремонта Расчёт стоимости ремонта от…" at bounding box center [1193, 428] width 752 height 706
click at [777, 440] on div at bounding box center [784, 390] width 1568 height 781
